Goal: Find specific page/section: Find specific page/section

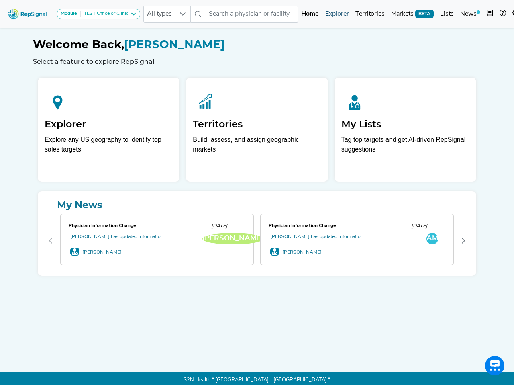
click at [346, 15] on link "Explorer" at bounding box center [337, 14] width 30 height 16
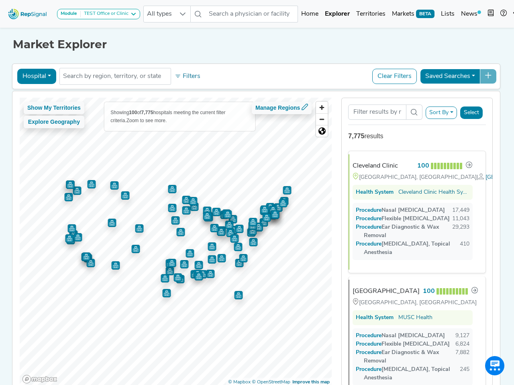
click at [49, 77] on button "Hospital" at bounding box center [36, 76] width 39 height 15
click at [43, 127] on link "ASC" at bounding box center [49, 127] width 63 height 13
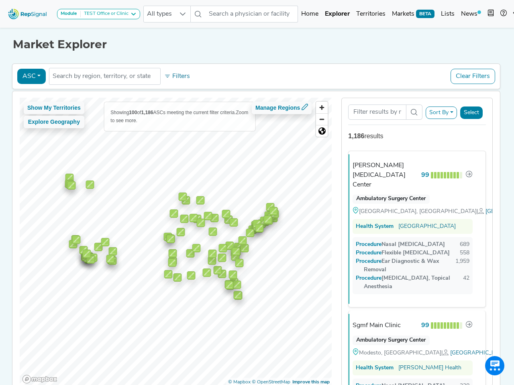
click at [35, 74] on button "ASC" at bounding box center [31, 76] width 29 height 15
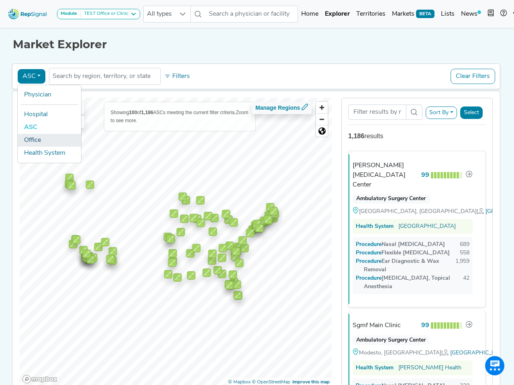
click at [54, 136] on link "Office" at bounding box center [49, 140] width 63 height 13
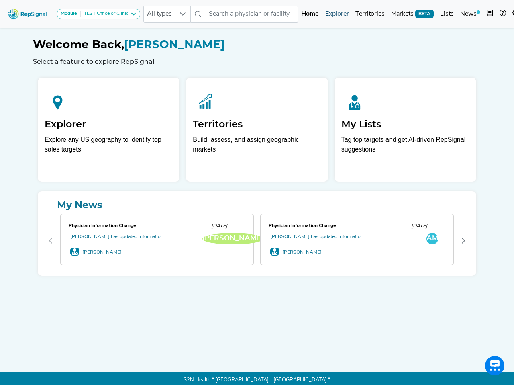
click at [339, 14] on link "Explorer" at bounding box center [337, 14] width 30 height 16
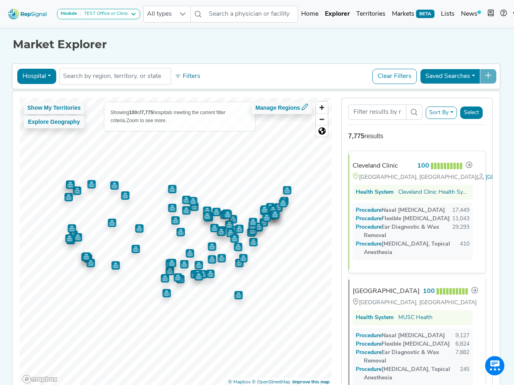
click at [47, 72] on button "Hospital" at bounding box center [36, 76] width 39 height 15
click at [50, 125] on link "ASC" at bounding box center [49, 127] width 63 height 13
